Goal: Information Seeking & Learning: Check status

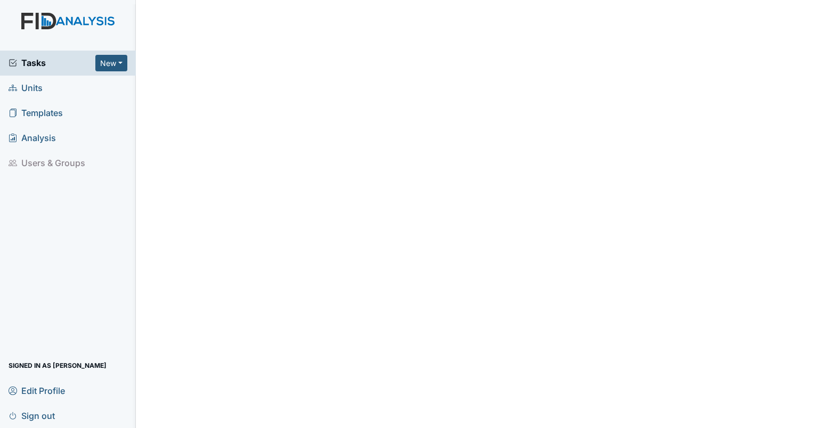
click at [35, 85] on span "Units" at bounding box center [26, 88] width 34 height 17
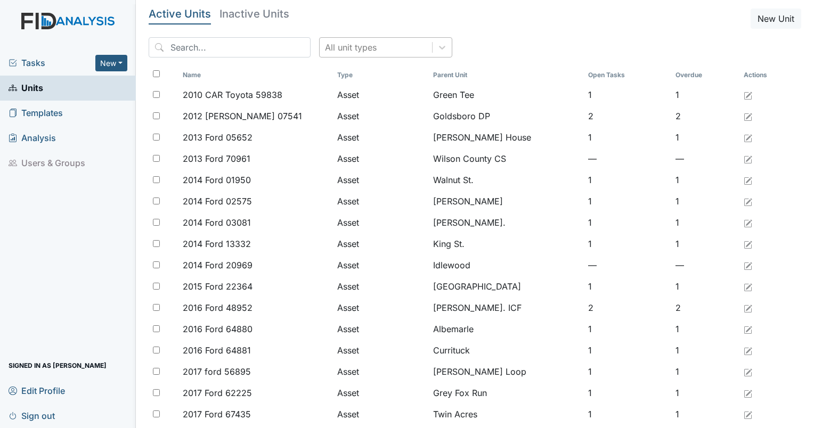
click at [339, 45] on div "All unit types" at bounding box center [351, 47] width 52 height 13
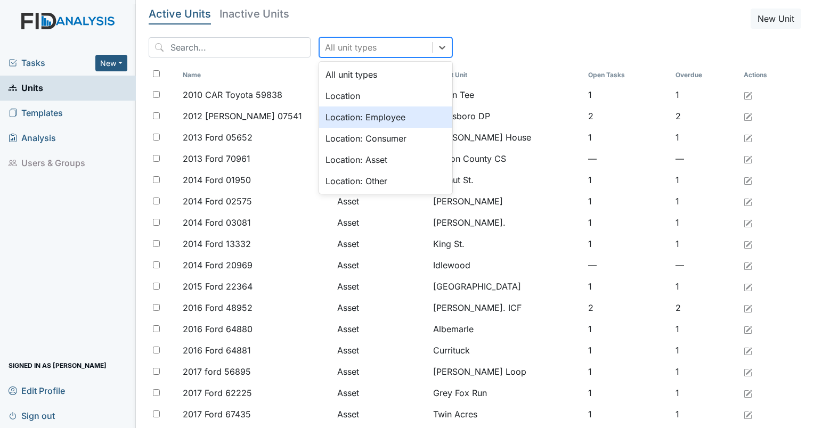
click at [349, 119] on div "Location: Employee" at bounding box center [385, 117] width 133 height 21
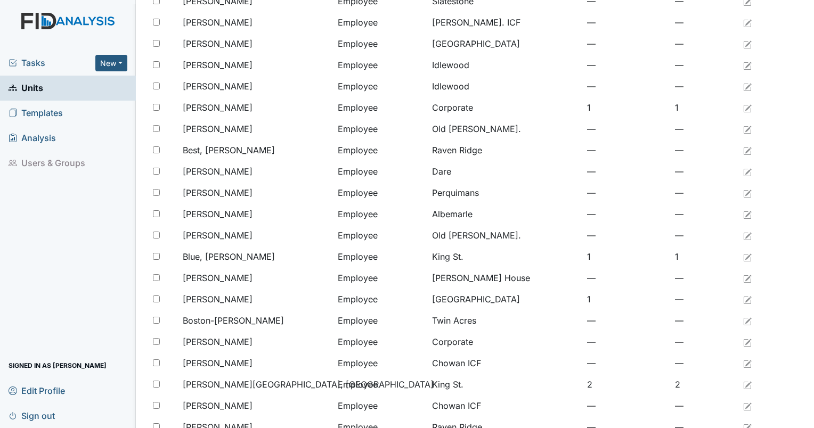
scroll to position [767, 0]
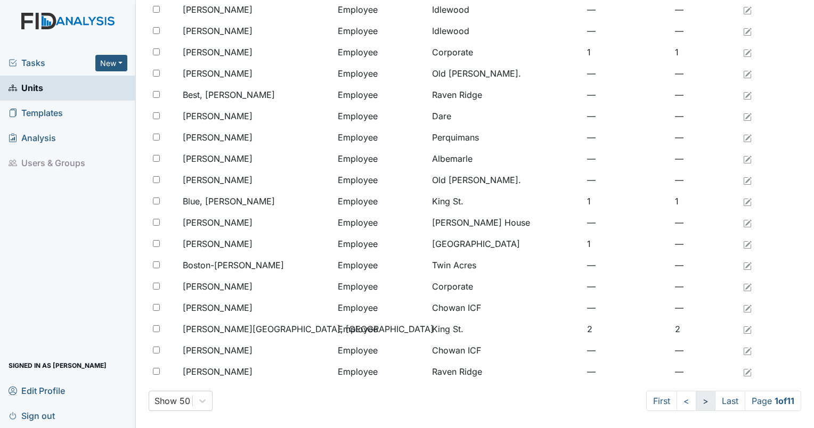
click at [696, 400] on link ">" at bounding box center [706, 401] width 20 height 20
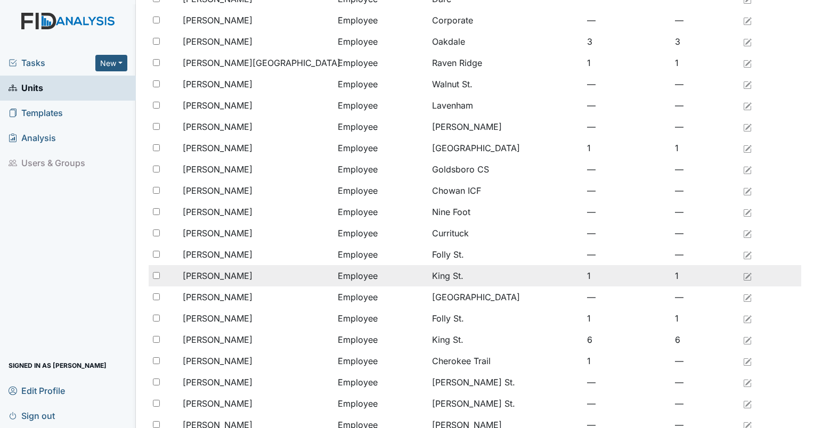
scroll to position [767, 0]
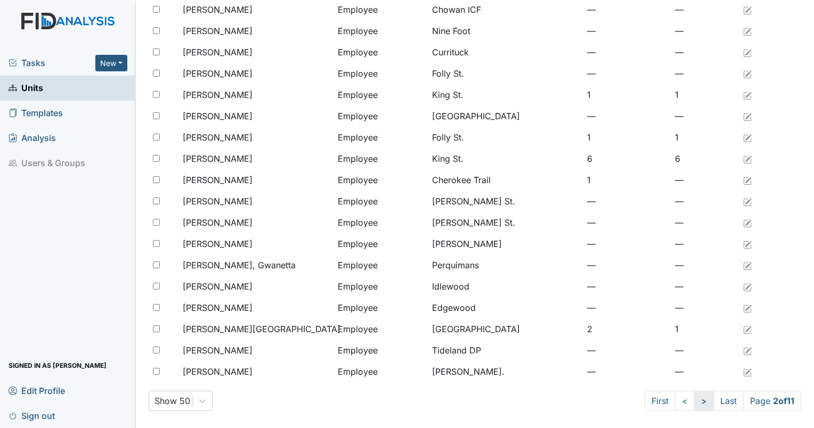
click at [695, 403] on link ">" at bounding box center [704, 401] width 20 height 20
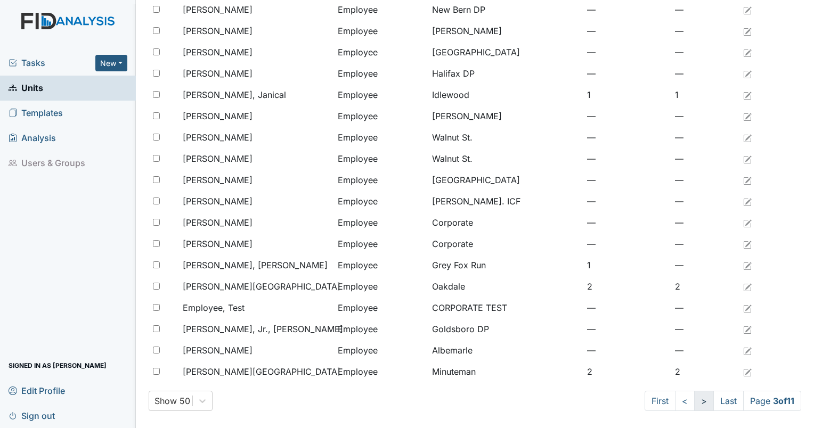
click at [694, 401] on link ">" at bounding box center [704, 401] width 20 height 20
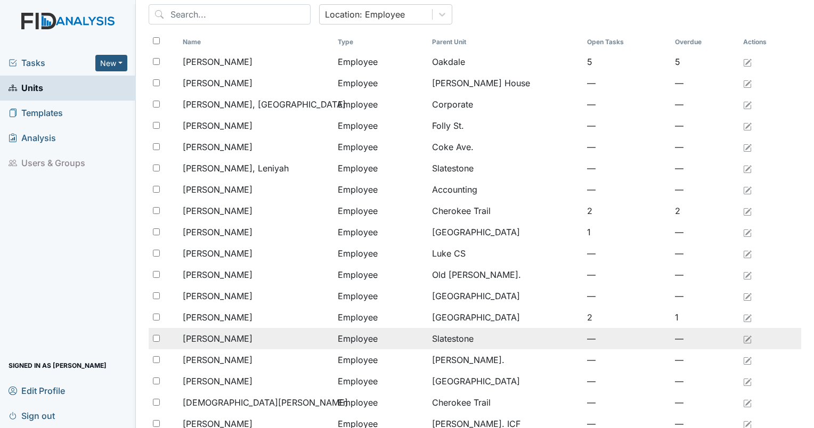
scroll to position [21, 0]
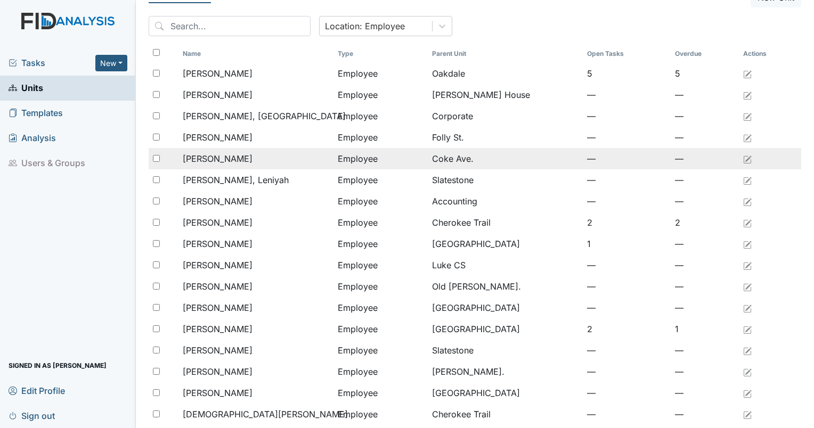
click at [302, 155] on div "Felton, Chanda" at bounding box center [256, 158] width 146 height 13
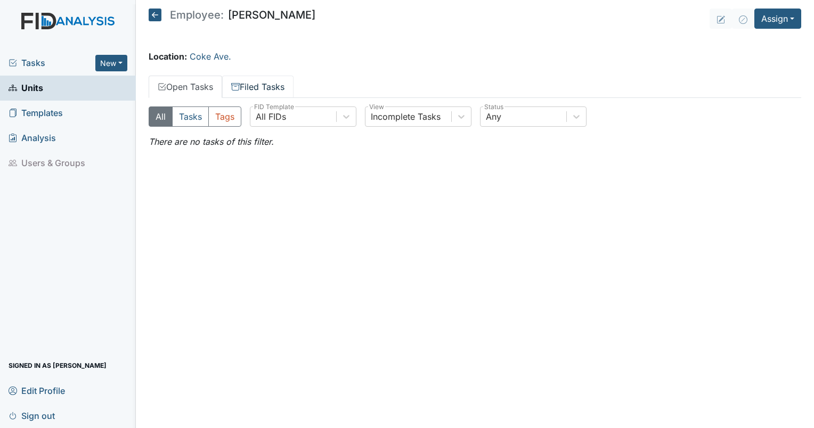
click at [271, 92] on link "Filed Tasks" at bounding box center [257, 87] width 71 height 22
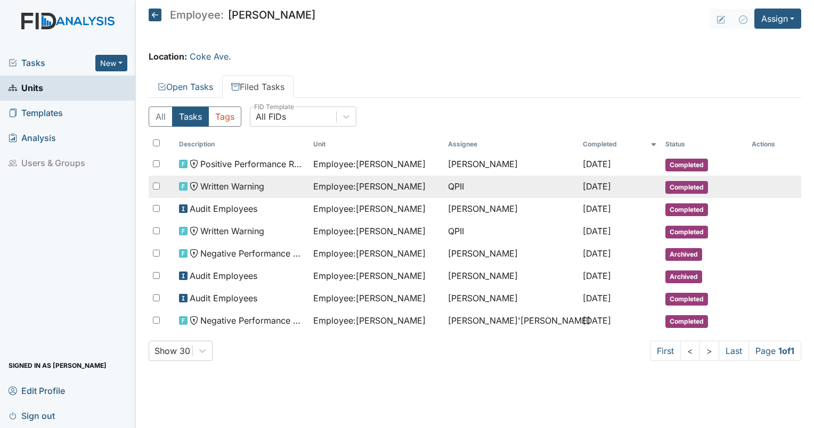
click at [583, 189] on span "Jun 27, 2025" at bounding box center [597, 186] width 28 height 11
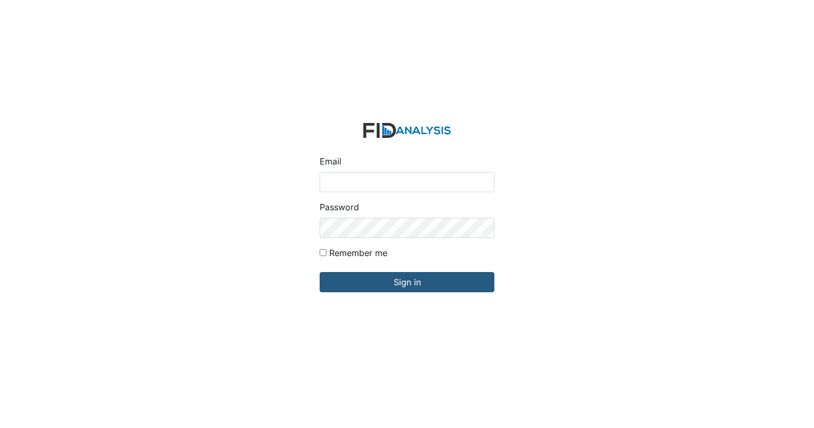
click at [368, 179] on input "Email" at bounding box center [407, 182] width 175 height 20
type input "[EMAIL_ADDRESS][DOMAIN_NAME]"
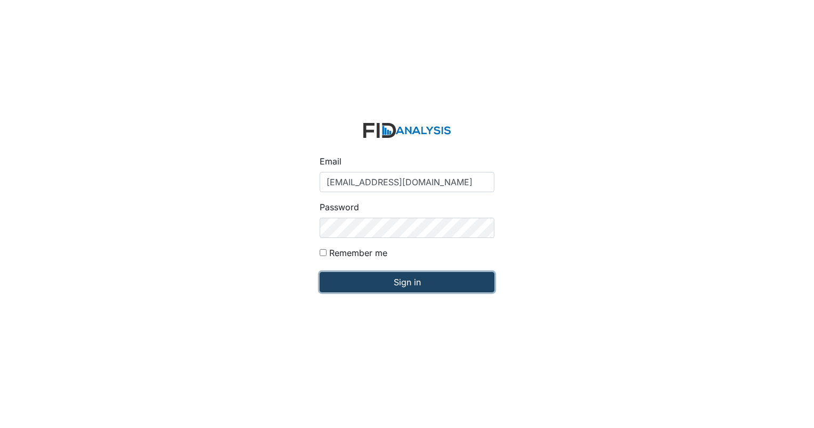
click at [438, 277] on input "Sign in" at bounding box center [407, 282] width 175 height 20
